Goal: Information Seeking & Learning: Find specific fact

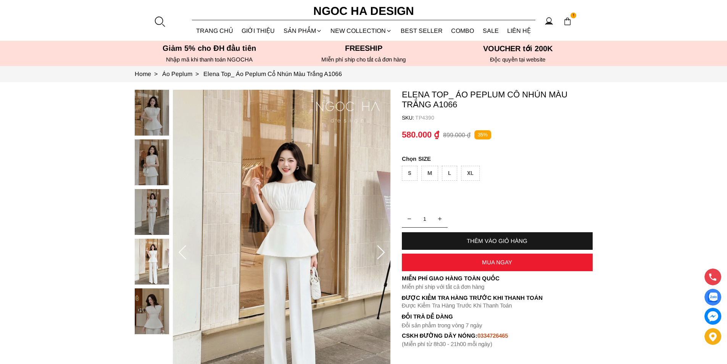
click at [161, 20] on div at bounding box center [159, 21] width 11 height 11
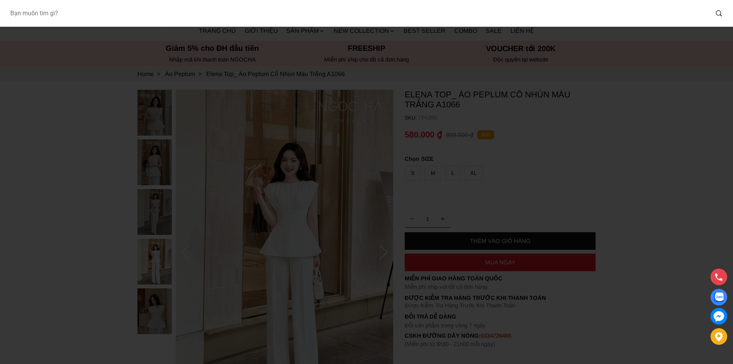
click at [125, 18] on input "Input search Bạn muốn tìm gì?" at bounding box center [356, 14] width 705 height 18
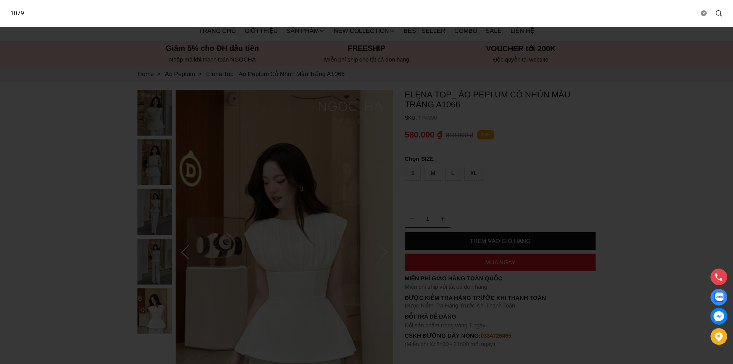
type input "1079"
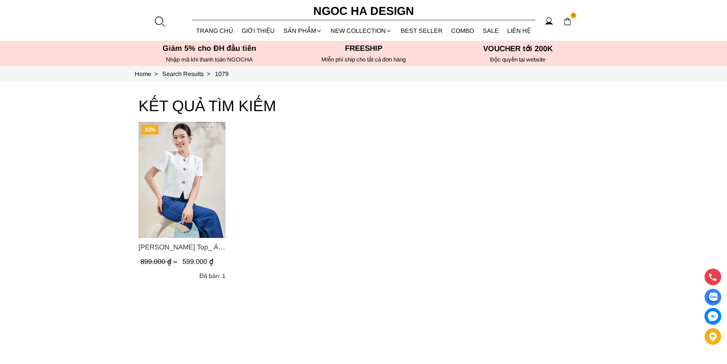
click at [167, 163] on img "Product image - Laura Top_ Áo Vest Cổ Tròn Dáng Suông Lửng A1079" at bounding box center [182, 180] width 87 height 116
click at [205, 180] on img "Product image - Laura Top_ Áo Vest Cổ Tròn Dáng Suông Lửng A1079" at bounding box center [182, 180] width 87 height 116
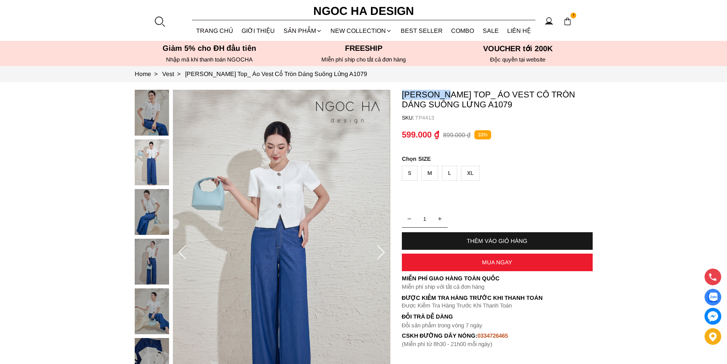
copy p "Laura Top"
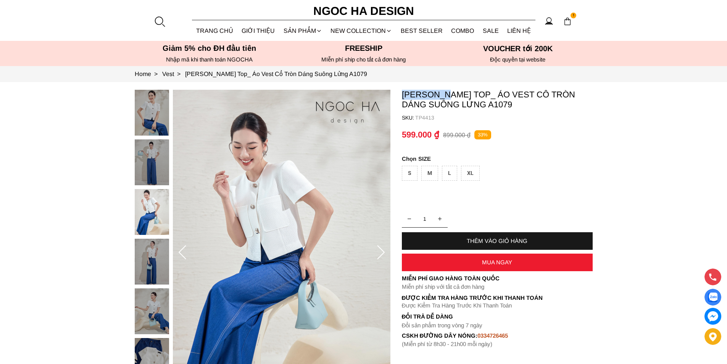
drag, startPoint x: 400, startPoint y: 94, endPoint x: 446, endPoint y: 93, distance: 46.6
click at [446, 93] on section "Laura Top_ Áo Vest Cổ Tròn Dáng Suông Lửng A1079 SKU: TP4413 1 THÊM VÀO GIỎ HÀN…" at bounding box center [363, 252] width 727 height 341
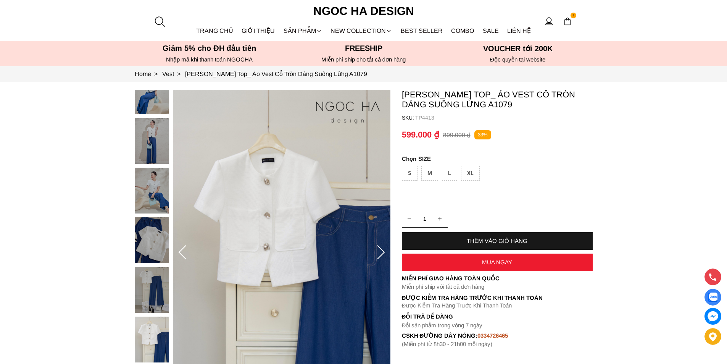
click at [161, 21] on div at bounding box center [159, 21] width 11 height 11
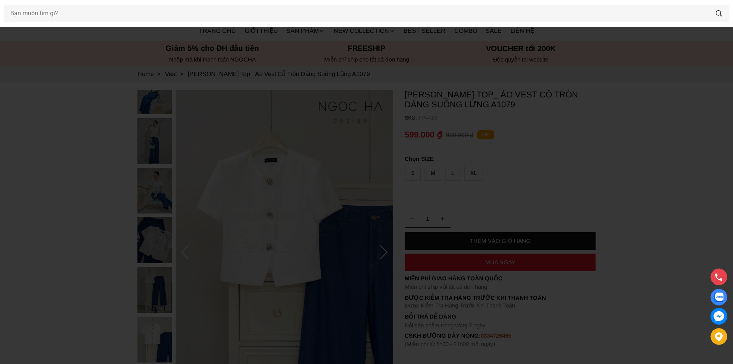
click at [110, 24] on div at bounding box center [366, 13] width 733 height 27
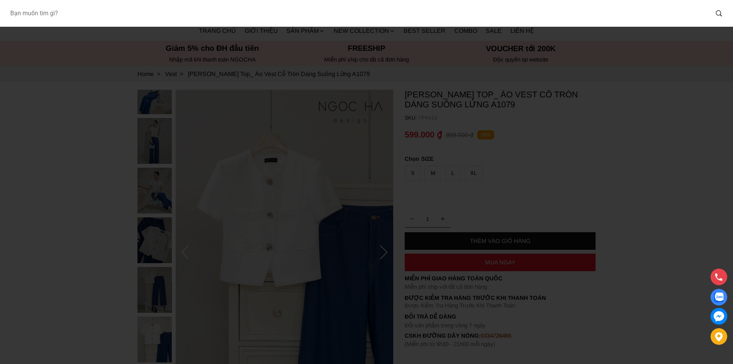
click at [108, 18] on input "Input search Bạn muốn tìm gì?" at bounding box center [356, 14] width 705 height 18
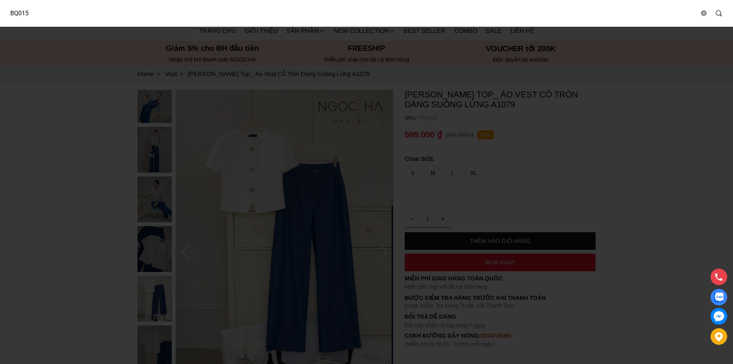
type input "BQ015"
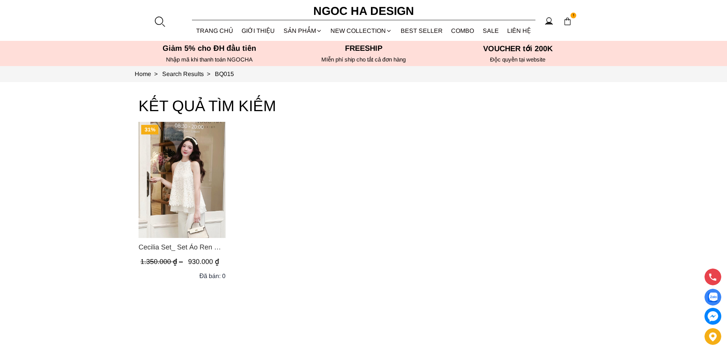
click at [184, 169] on img "Product image - Cecilia Set_ Set Áo Ren Cổ Yếm Quần Suông Màu Kem BQ015" at bounding box center [182, 180] width 87 height 116
